Goal: Check status: Check status

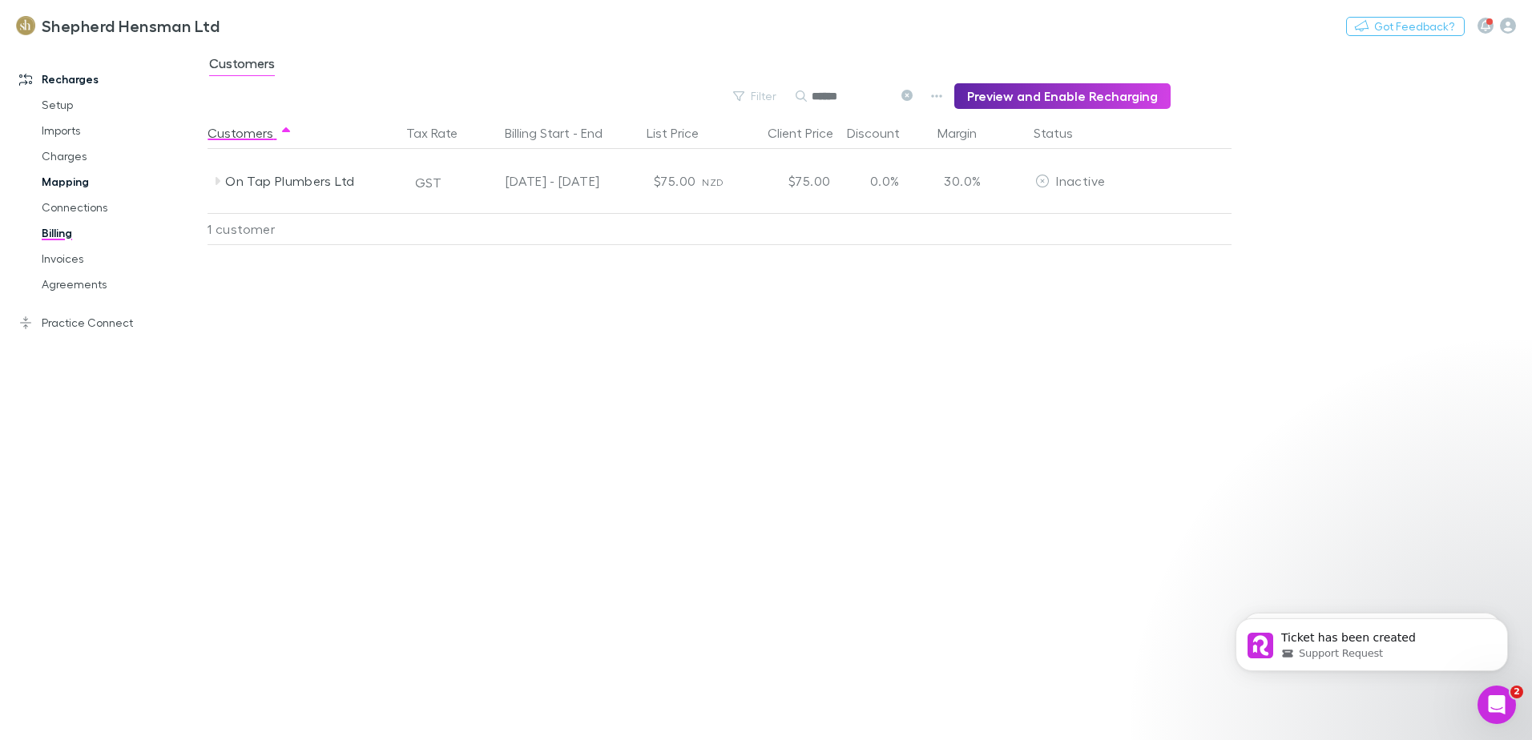
drag, startPoint x: 62, startPoint y: 154, endPoint x: 89, endPoint y: 183, distance: 39.7
click at [62, 154] on link "Charges" at bounding box center [121, 156] width 191 height 26
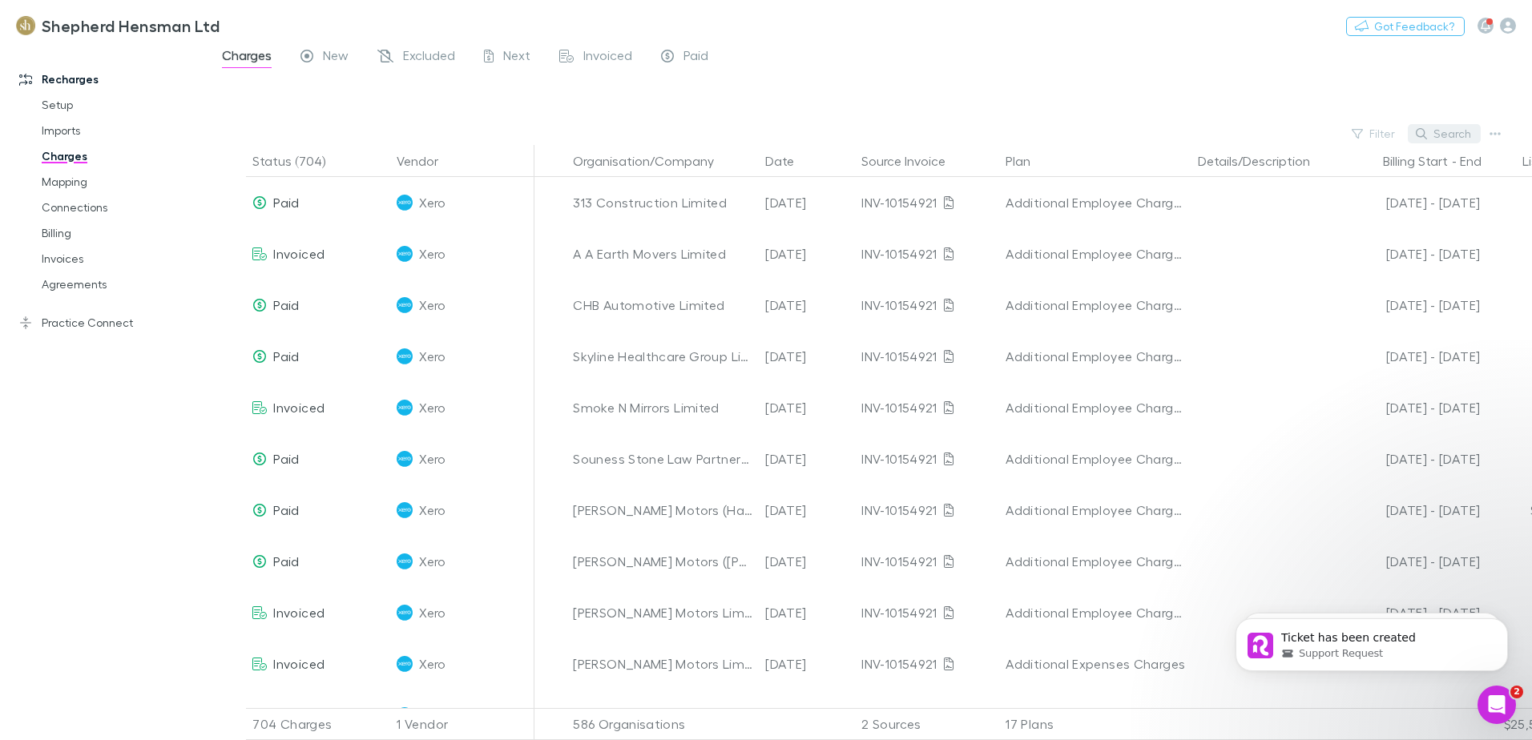
click at [1449, 133] on button "Search" at bounding box center [1444, 133] width 73 height 19
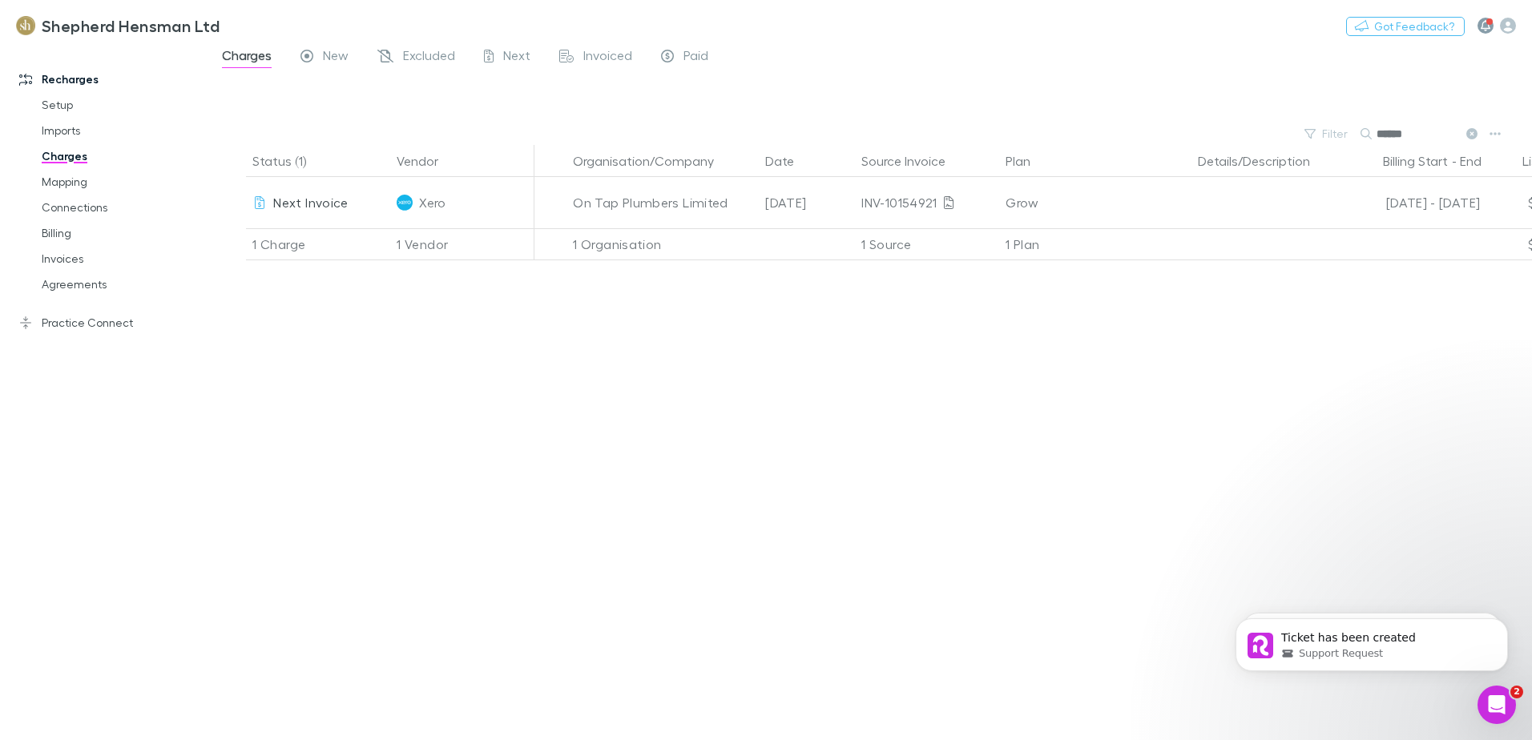
type input "******"
